Goal: Task Accomplishment & Management: Manage account settings

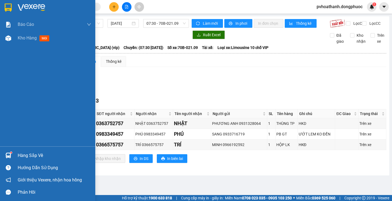
click at [25, 152] on div "Hàng sắp về" at bounding box center [55, 156] width 74 height 8
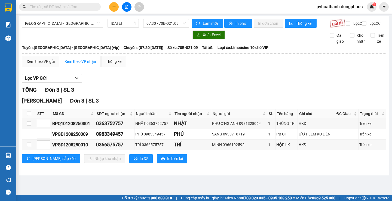
click at [159, 80] on section "Kết quả tìm kiếm ( 0 ) Bộ lọc No Data pvhoathanh.dongphuoc 1 Báo cáo Mẫu 1: Báo…" at bounding box center [196, 100] width 392 height 201
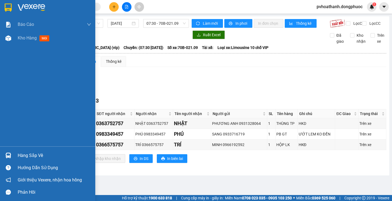
click at [22, 155] on div "Hàng sắp về" at bounding box center [55, 156] width 74 height 8
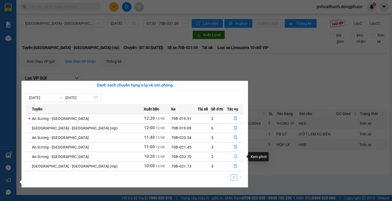
click at [234, 155] on icon "file-done" at bounding box center [236, 157] width 4 height 4
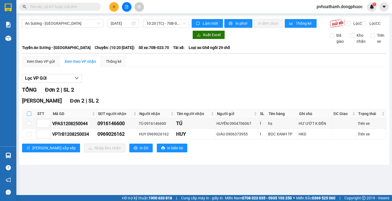
click at [28, 116] on input "checkbox" at bounding box center [29, 114] width 4 height 4
checkbox input "true"
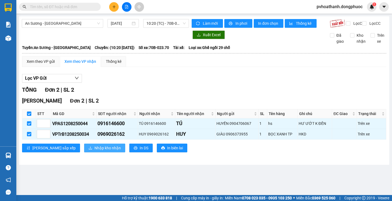
click at [84, 152] on button "Nhập kho nhận" at bounding box center [104, 148] width 41 height 9
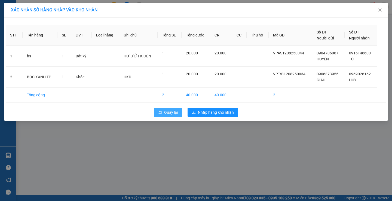
click at [158, 114] on button "Quay lại" at bounding box center [168, 112] width 28 height 9
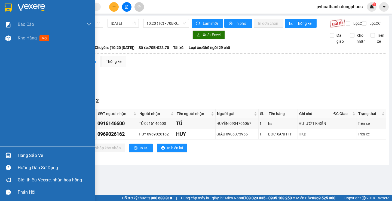
click at [13, 152] on div at bounding box center [9, 156] width 10 height 10
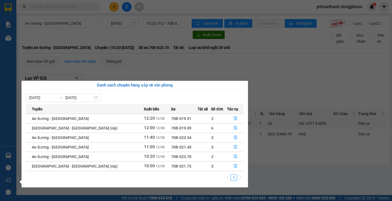
click at [290, 187] on section "Kết quả tìm kiếm ( 0 ) Bộ lọc No Data pvhoathanh.dongphuoc 1 Báo cáo Mẫu 1: Báo…" at bounding box center [196, 100] width 392 height 201
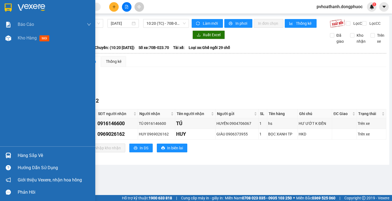
click at [27, 156] on div "Hàng sắp về" at bounding box center [55, 156] width 74 height 8
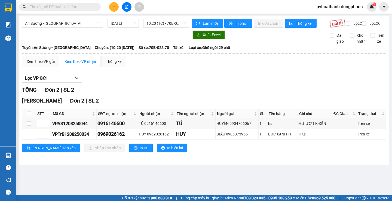
drag, startPoint x: 280, startPoint y: 176, endPoint x: 237, endPoint y: 176, distance: 43.3
click at [276, 176] on section "Kết quả tìm kiếm ( 0 ) Bộ lọc No Data pvhoathanh.dongphuoc 1 Báo cáo Mẫu 1: Báo…" at bounding box center [196, 100] width 392 height 201
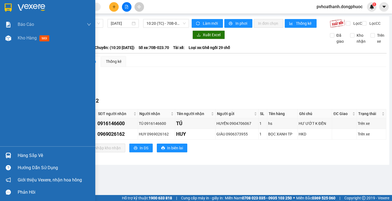
click at [11, 152] on div at bounding box center [9, 156] width 10 height 10
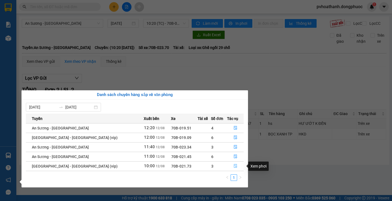
click at [234, 166] on icon "file-done" at bounding box center [236, 166] width 4 height 4
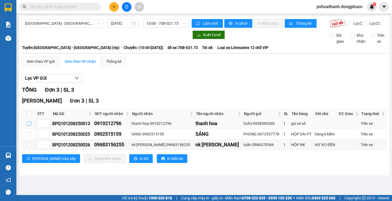
click at [29, 126] on input "checkbox" at bounding box center [29, 123] width 4 height 4
checkbox input "true"
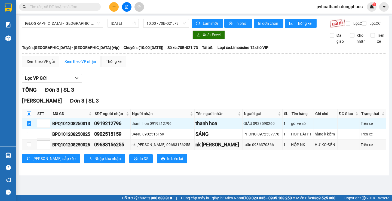
click at [27, 116] on input "checkbox" at bounding box center [29, 114] width 4 height 4
checkbox input "true"
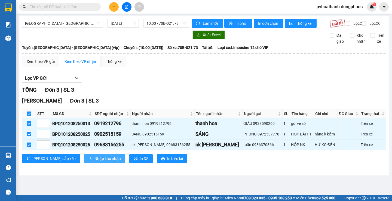
click at [84, 160] on button "Nhập kho nhận" at bounding box center [104, 158] width 41 height 9
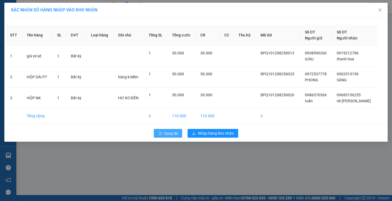
click at [157, 131] on button "Quay lại" at bounding box center [168, 133] width 28 height 9
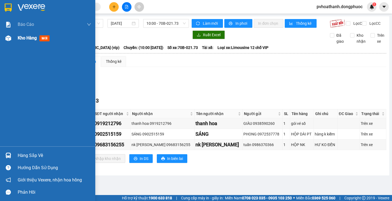
click at [30, 40] on span "Kho hàng" at bounding box center [27, 37] width 19 height 5
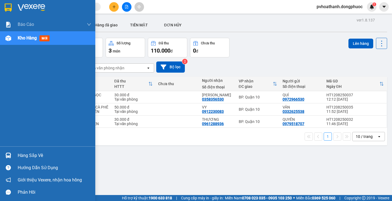
click at [23, 154] on div "Hàng sắp về" at bounding box center [55, 156] width 74 height 8
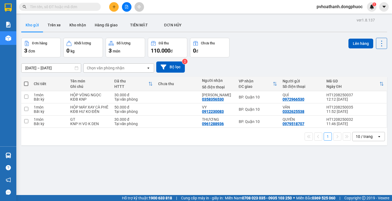
click at [299, 171] on section "Kết quả tìm kiếm ( 0 ) Bộ lọc No Data pvhoathanh.dongphuoc 1 Báo cáo Mẫu 1: Báo…" at bounding box center [196, 100] width 392 height 201
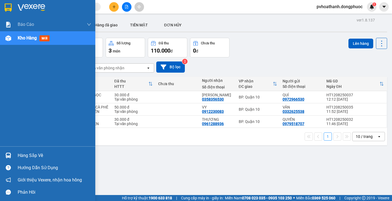
drag, startPoint x: 18, startPoint y: 153, endPoint x: 58, endPoint y: 154, distance: 40.0
click at [18, 153] on div "Hàng sắp về" at bounding box center [55, 156] width 74 height 8
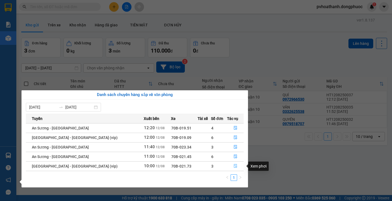
click at [234, 167] on icon "file-done" at bounding box center [236, 166] width 4 height 4
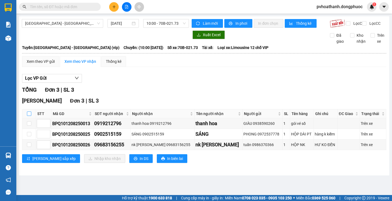
click at [28, 116] on input "checkbox" at bounding box center [29, 114] width 4 height 4
checkbox input "true"
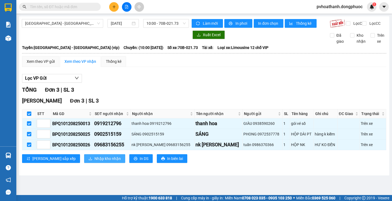
click at [84, 161] on button "Nhập kho nhận" at bounding box center [104, 158] width 41 height 9
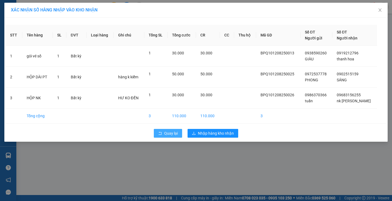
click at [167, 133] on span "Quay lại" at bounding box center [171, 133] width 14 height 6
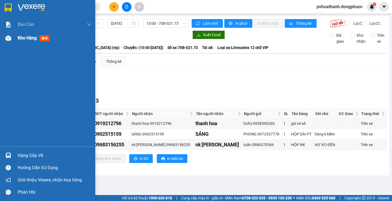
click at [35, 42] on div "Kho hàng mới" at bounding box center [55, 38] width 74 height 14
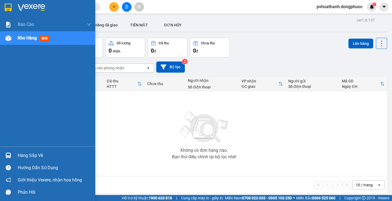
click at [31, 153] on div "Hàng sắp về" at bounding box center [55, 156] width 74 height 8
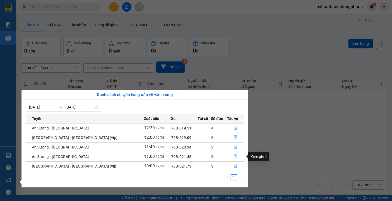
click at [236, 158] on button "button" at bounding box center [235, 156] width 16 height 9
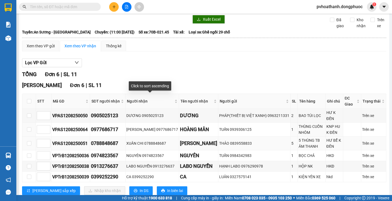
scroll to position [32, 0]
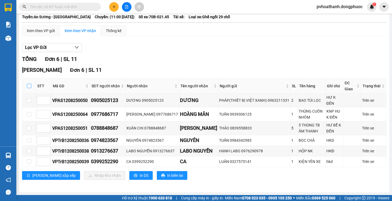
click at [27, 88] on input "checkbox" at bounding box center [29, 86] width 4 height 4
checkbox input "true"
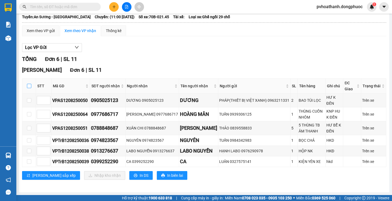
checkbox input "true"
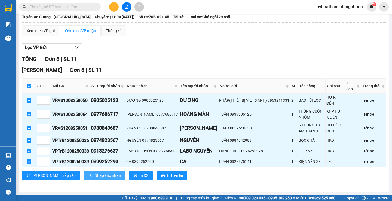
click at [84, 175] on button "Nhập kho nhận" at bounding box center [104, 175] width 41 height 9
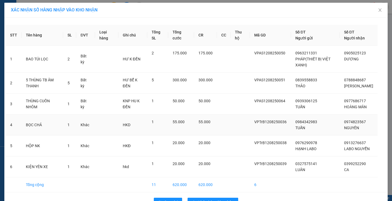
scroll to position [22, 0]
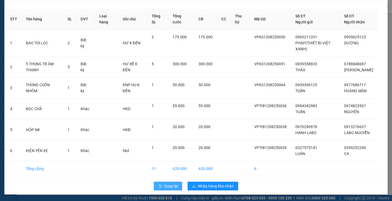
click at [155, 188] on button "Quay lại" at bounding box center [168, 186] width 28 height 9
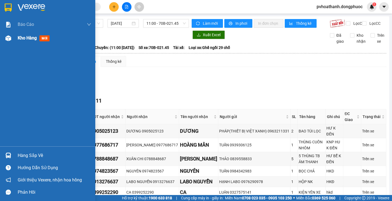
click at [25, 42] on div "Kho hàng mới" at bounding box center [55, 38] width 74 height 14
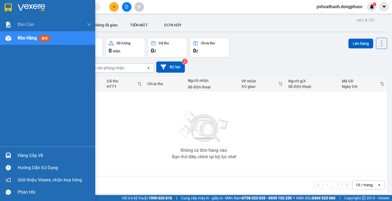
click at [19, 150] on div "Hàng sắp về" at bounding box center [47, 155] width 95 height 12
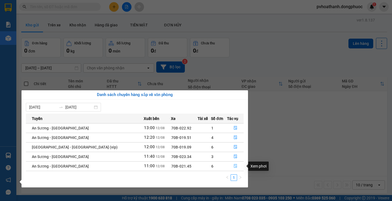
click at [234, 167] on icon "file-done" at bounding box center [235, 166] width 3 height 4
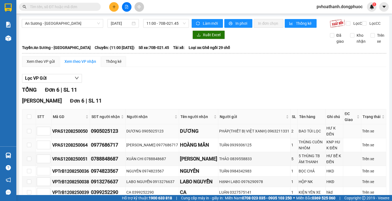
scroll to position [27, 0]
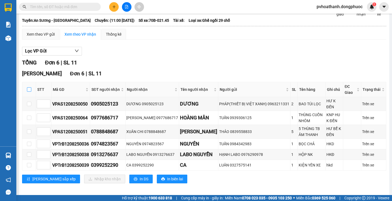
click at [29, 92] on input "checkbox" at bounding box center [29, 89] width 4 height 4
checkbox input "true"
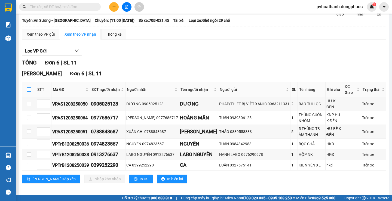
checkbox input "true"
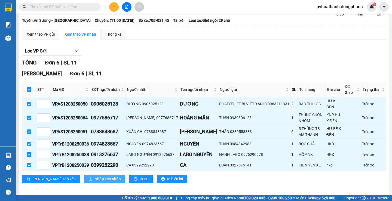
click at [85, 184] on button "Nhập kho nhận" at bounding box center [104, 179] width 41 height 9
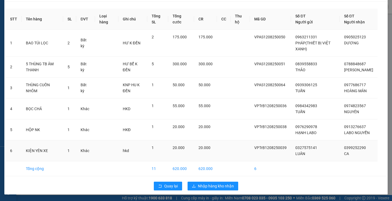
scroll to position [22, 0]
click at [161, 185] on button "Quay lại" at bounding box center [168, 186] width 28 height 9
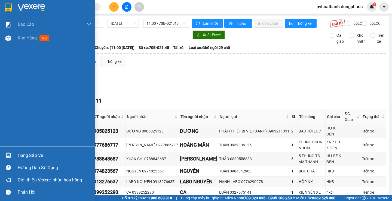
click at [22, 157] on div "Hàng sắp về" at bounding box center [55, 156] width 74 height 8
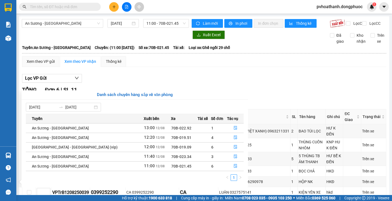
click at [305, 79] on section "Kết quả tìm kiếm ( 0 ) Bộ lọc No Data pvhoathanh.dongphuoc 1 Báo cáo Mẫu 1: Báo…" at bounding box center [196, 100] width 392 height 201
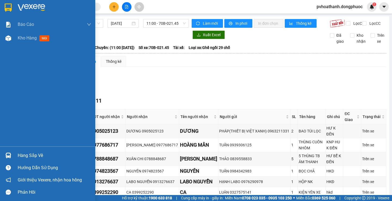
click at [29, 155] on div "Hàng sắp về" at bounding box center [55, 156] width 74 height 8
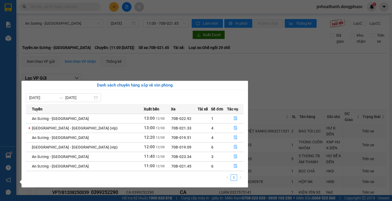
click at [276, 90] on section "Kết quả tìm kiếm ( 0 ) Bộ lọc No Data pvhoathanh.dongphuoc 1 Báo cáo Mẫu 1: Báo…" at bounding box center [196, 100] width 392 height 201
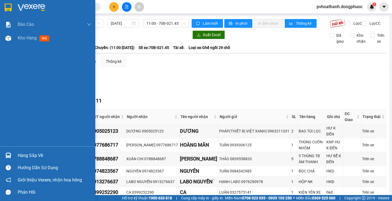
click at [21, 151] on div "Hàng sắp về" at bounding box center [47, 155] width 95 height 12
